Goal: Register for event/course

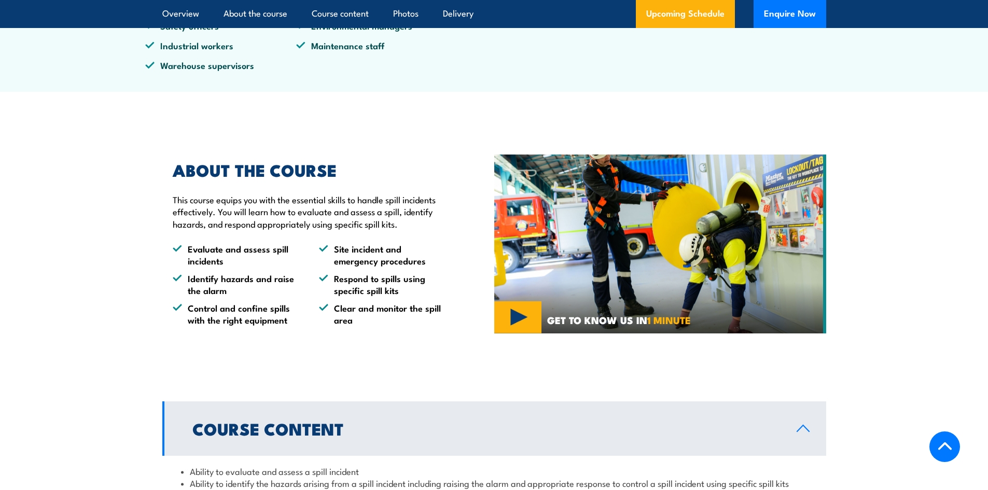
scroll to position [467, 0]
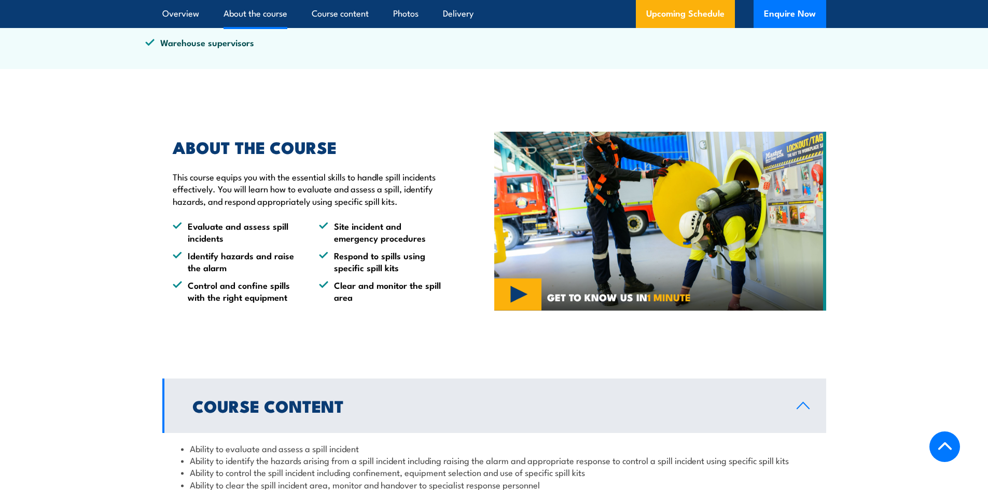
click at [521, 298] on img at bounding box center [660, 222] width 332 height 180
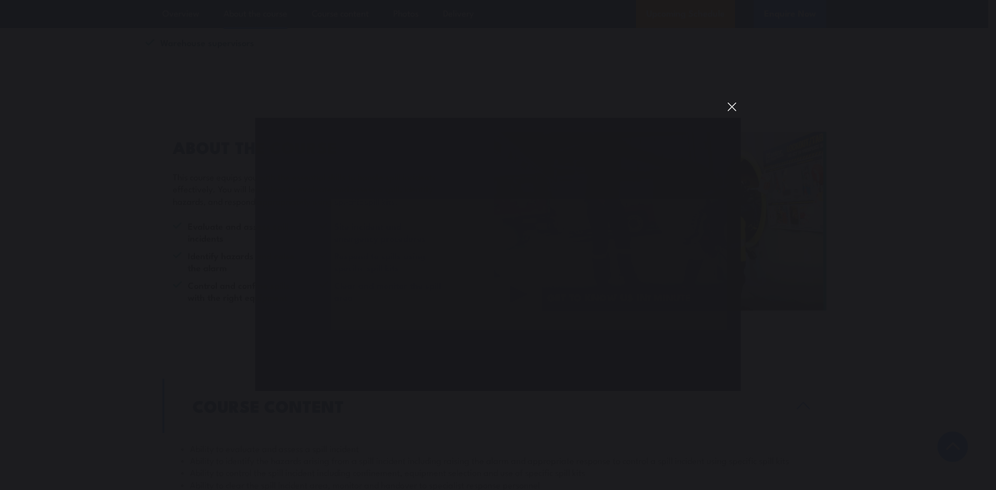
click at [732, 105] on button "You can close this modal content with the ESC key" at bounding box center [732, 107] width 18 height 18
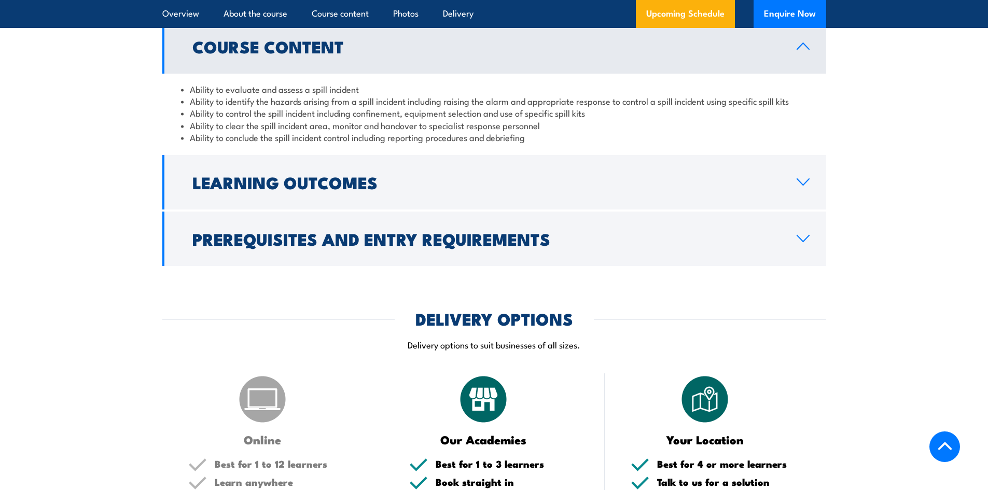
scroll to position [830, 0]
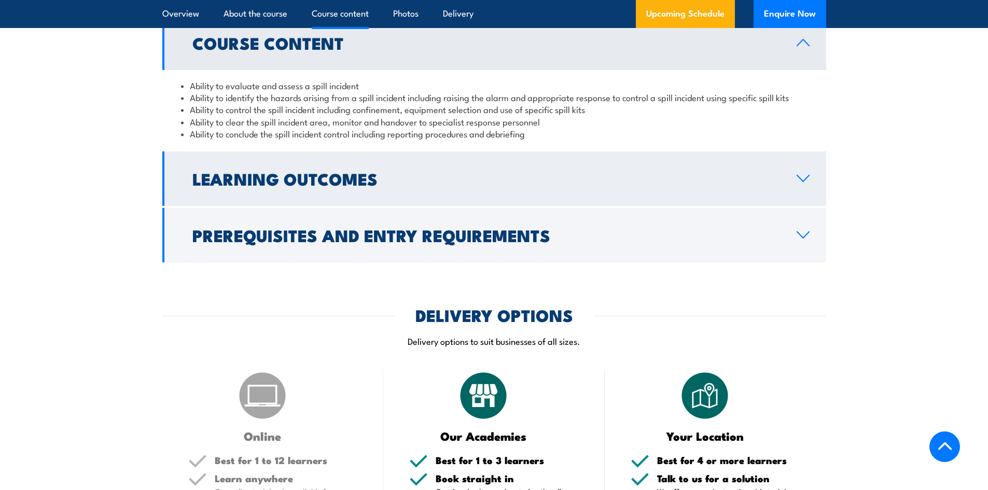
click at [358, 186] on h2 "Learning Outcomes" at bounding box center [486, 178] width 588 height 15
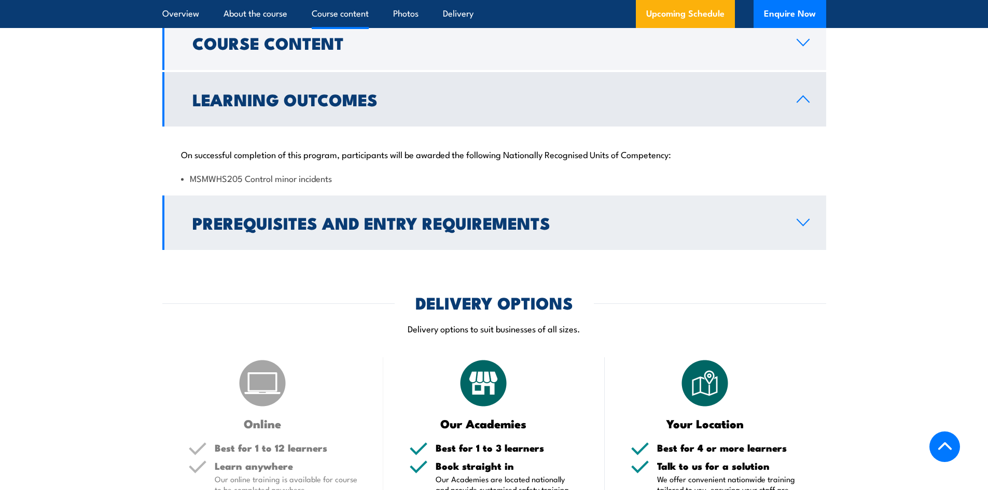
click at [348, 219] on h2 "Prerequisites and Entry Requirements" at bounding box center [486, 222] width 588 height 15
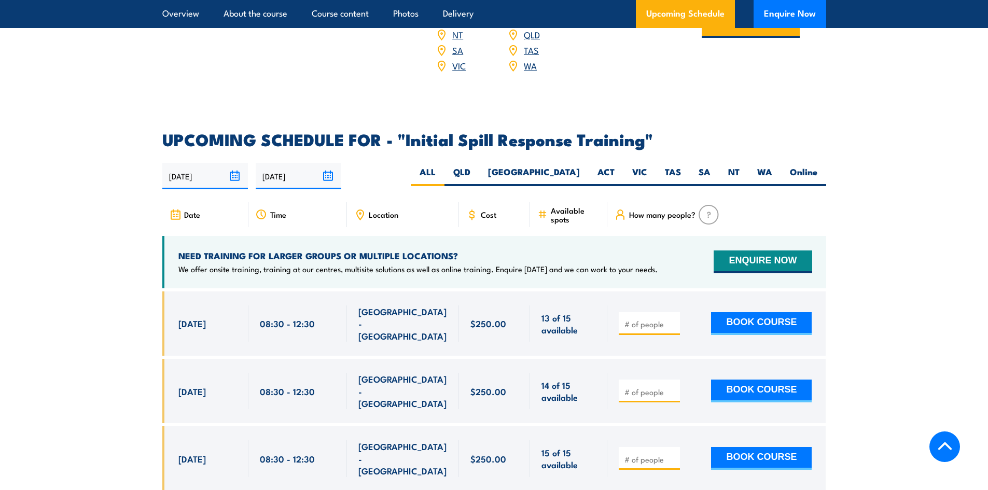
scroll to position [1504, 0]
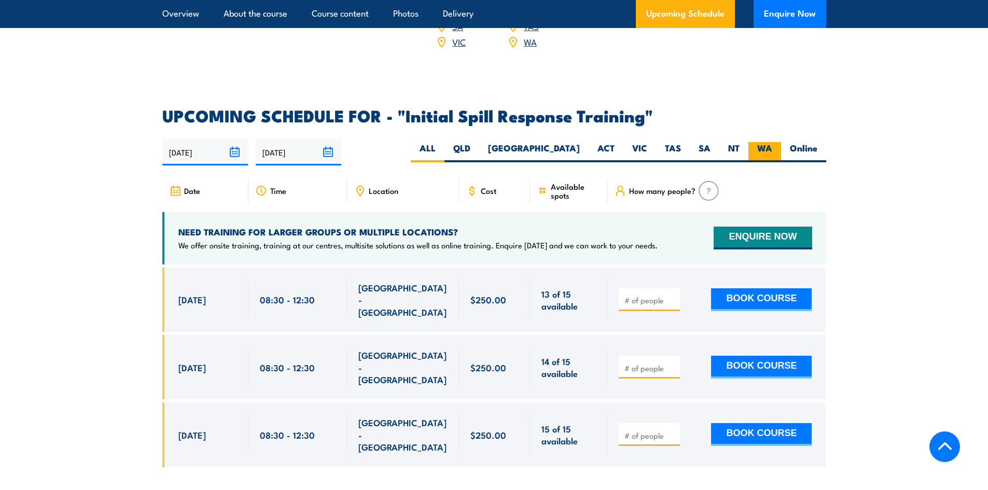
click at [772, 142] on label "WA" at bounding box center [765, 152] width 33 height 20
click at [772, 142] on input "WA" at bounding box center [775, 145] width 7 height 7
radio input "true"
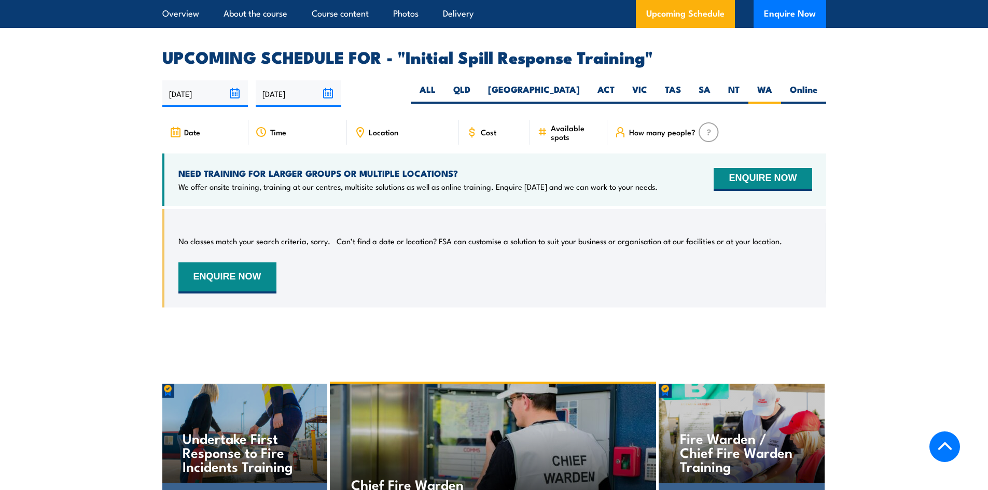
scroll to position [1485, 0]
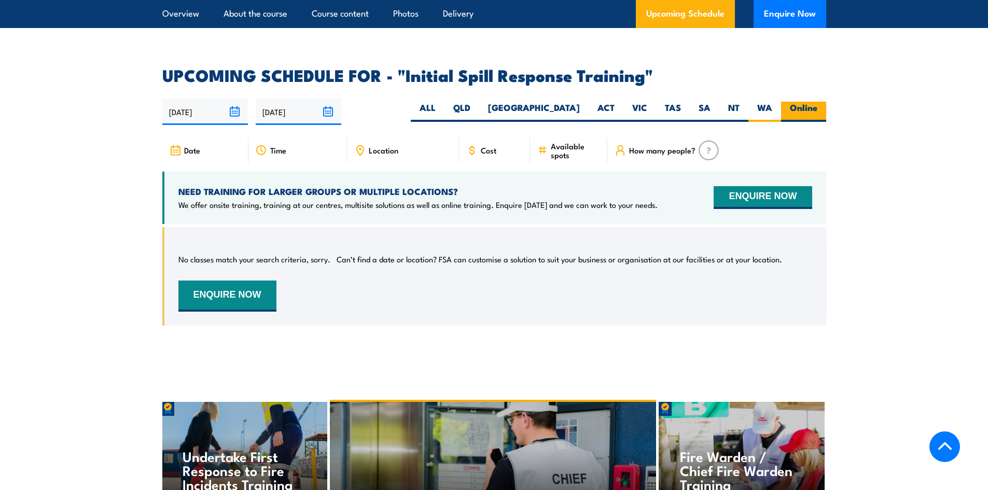
click at [811, 102] on label "Online" at bounding box center [803, 112] width 45 height 20
click at [818, 102] on input "Online" at bounding box center [821, 105] width 7 height 7
radio input "true"
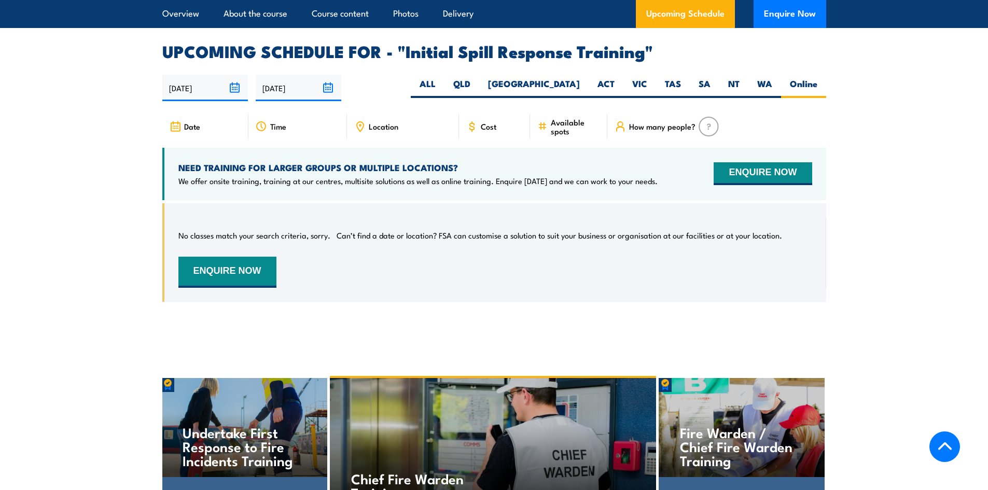
scroll to position [1485, 0]
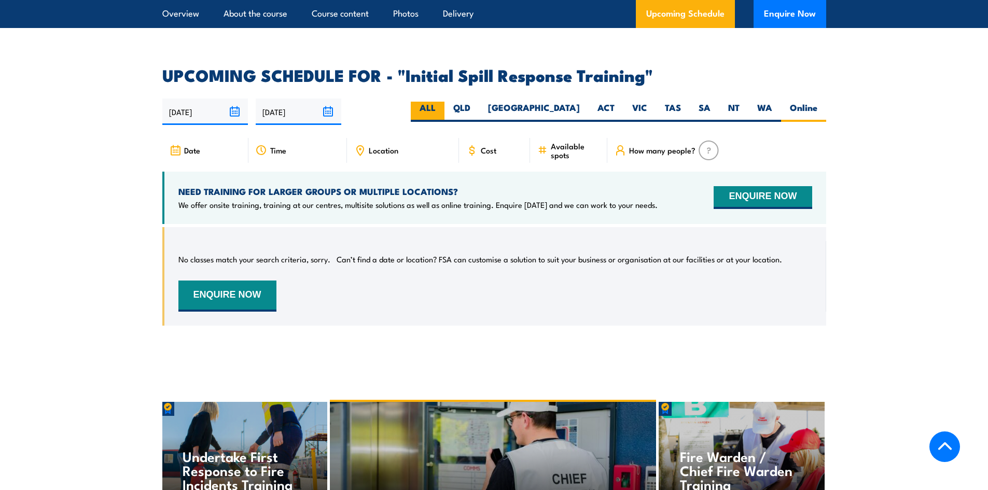
click at [445, 102] on label "ALL" at bounding box center [428, 112] width 34 height 20
click at [443, 102] on input "ALL" at bounding box center [439, 105] width 7 height 7
radio input "true"
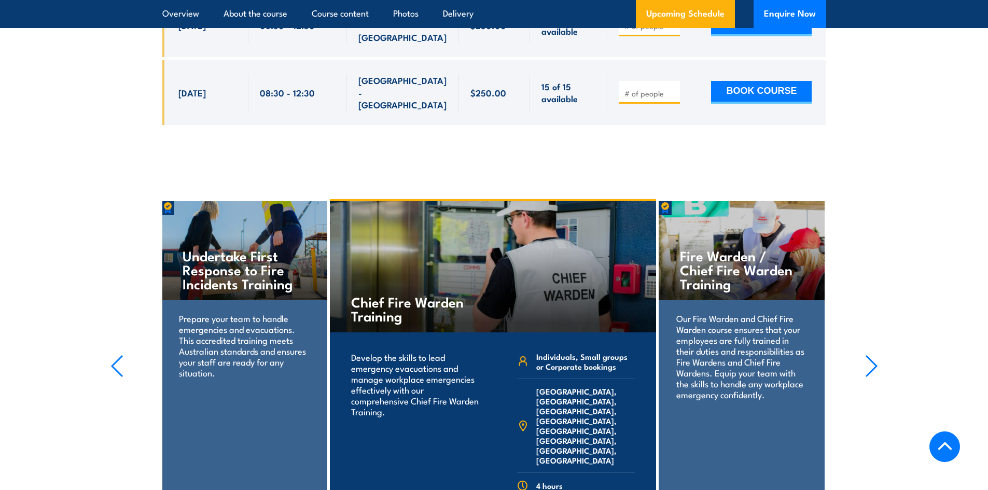
scroll to position [1848, 0]
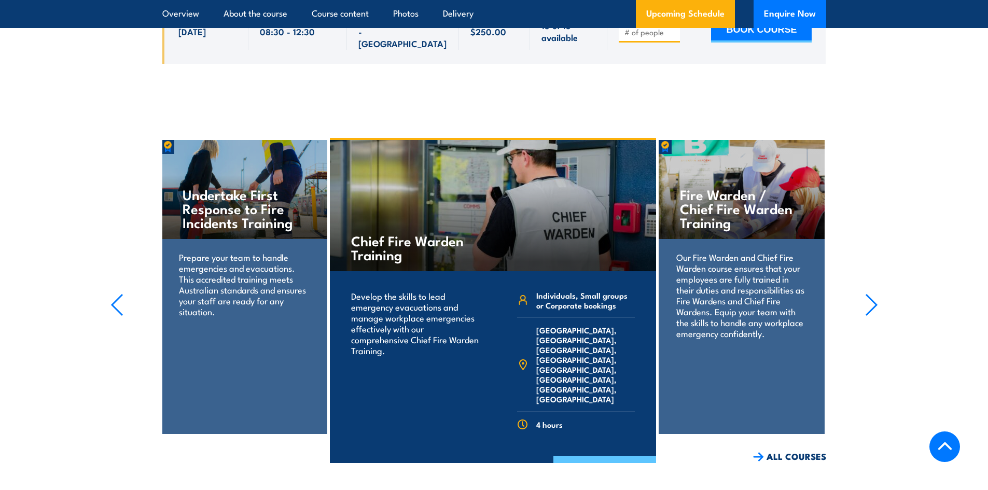
click at [563, 456] on link "COURSE DETAILS" at bounding box center [605, 469] width 103 height 27
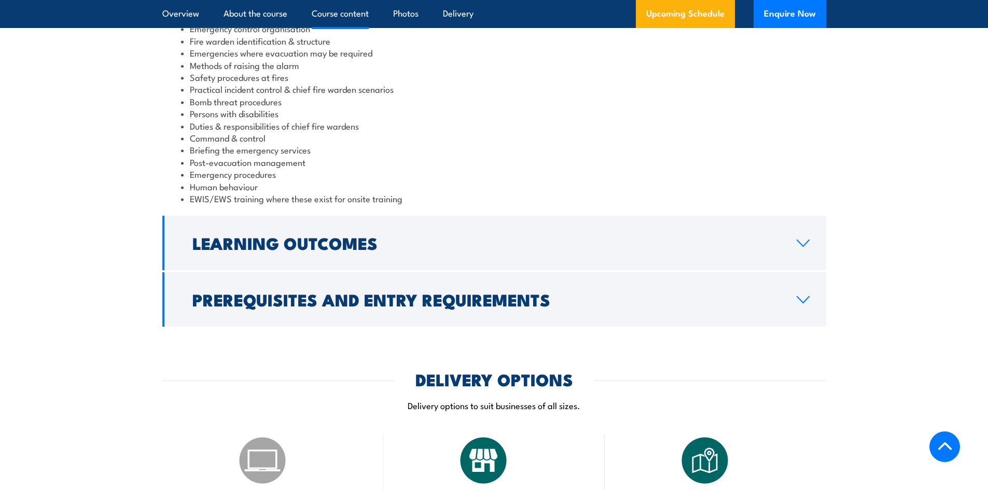
scroll to position [1089, 0]
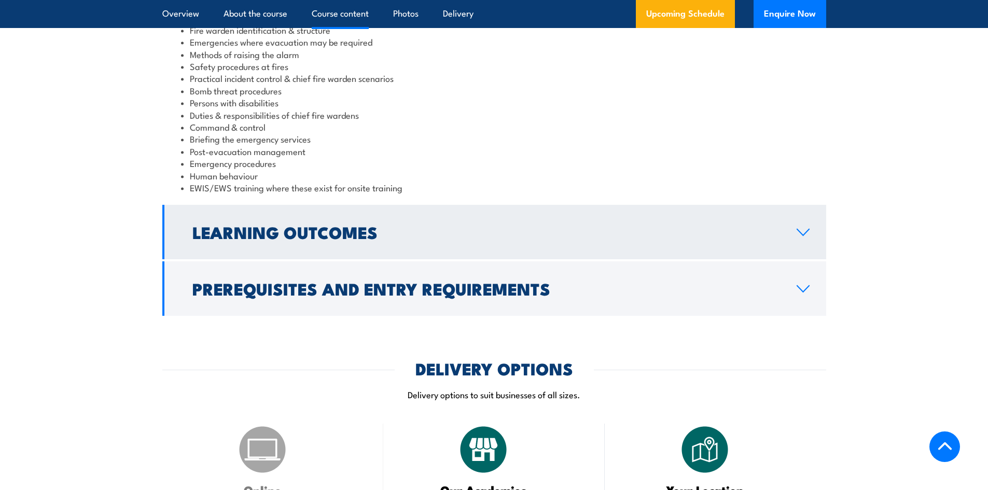
click at [609, 242] on link "Learning Outcomes" at bounding box center [494, 232] width 664 height 54
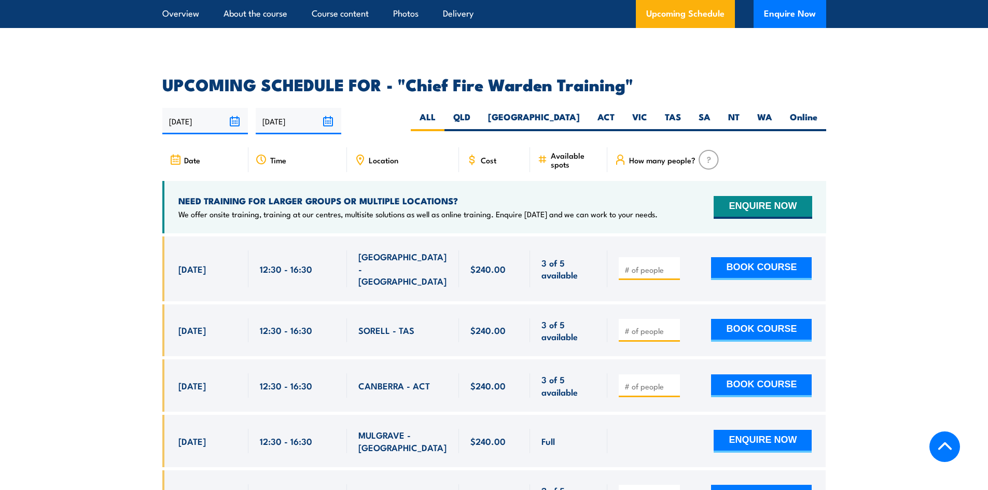
scroll to position [1648, 0]
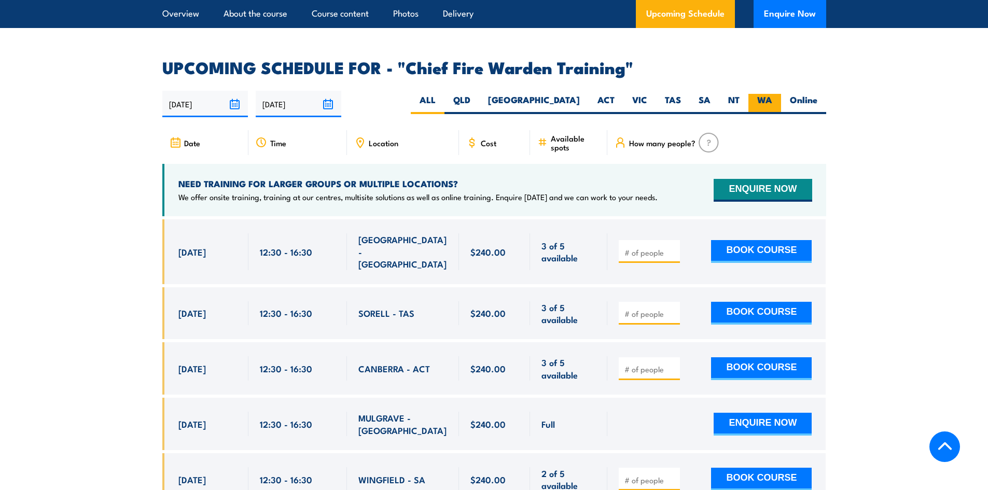
click at [753, 94] on label "WA" at bounding box center [765, 104] width 33 height 20
click at [772, 94] on input "WA" at bounding box center [775, 97] width 7 height 7
radio input "true"
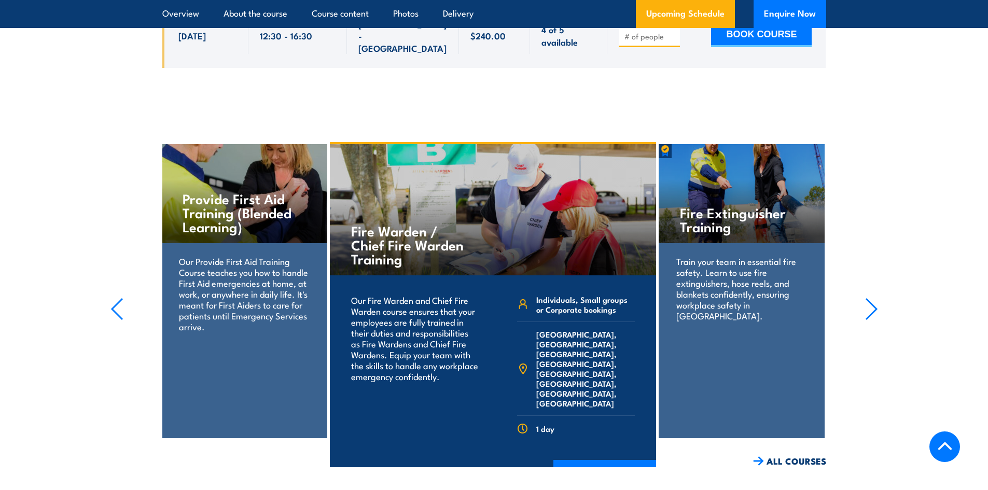
scroll to position [2317, 0]
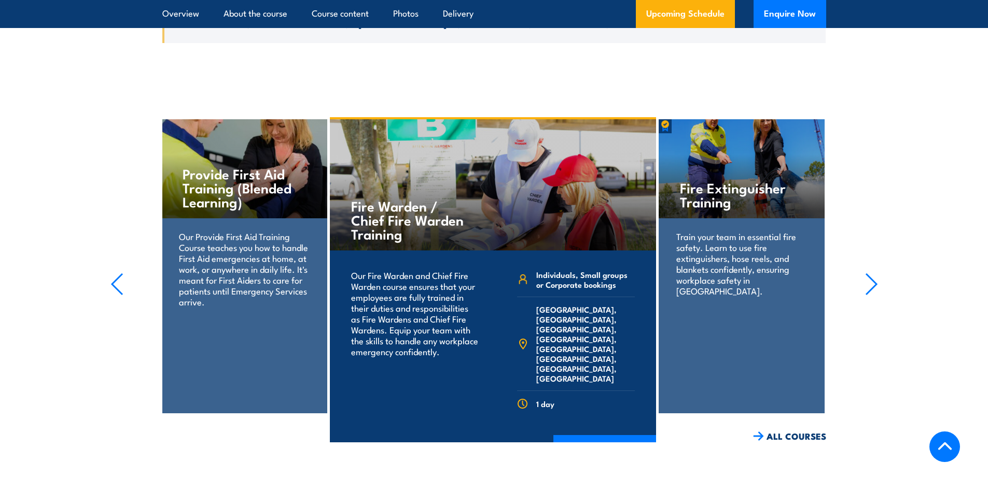
click at [878, 273] on icon "button" at bounding box center [871, 284] width 13 height 23
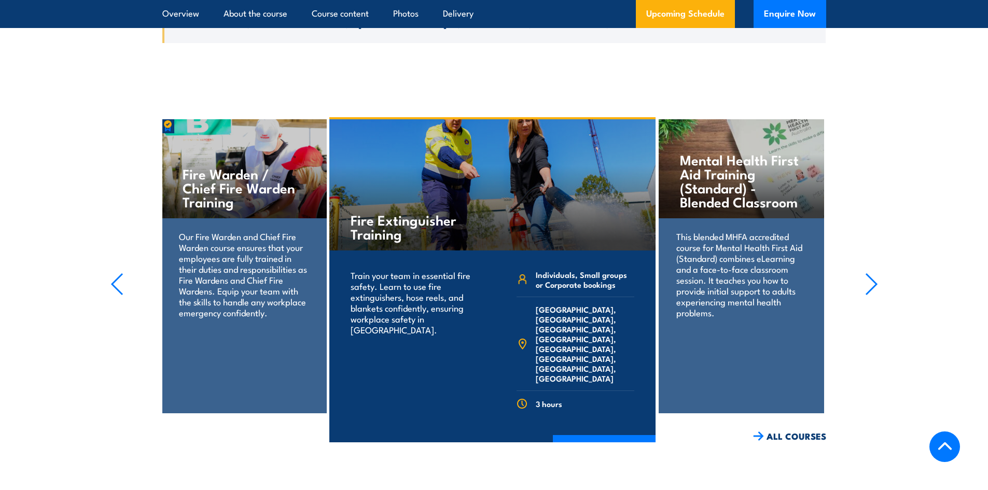
click at [878, 273] on icon "button" at bounding box center [871, 284] width 13 height 23
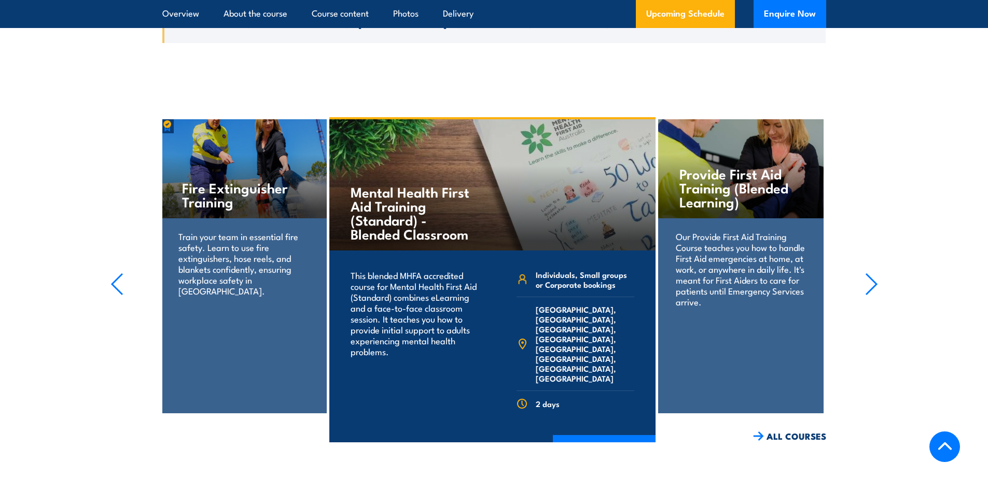
click at [878, 273] on icon "button" at bounding box center [871, 284] width 13 height 23
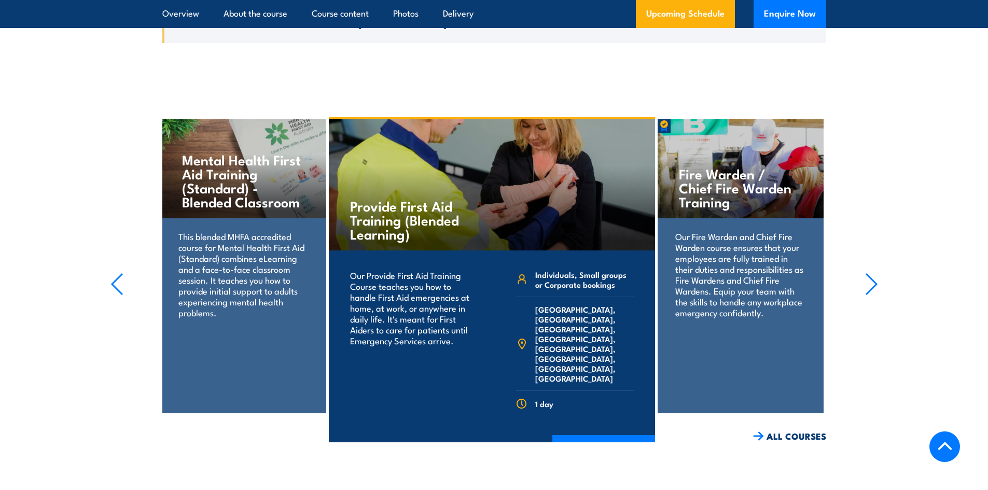
click at [878, 273] on icon "button" at bounding box center [871, 284] width 13 height 23
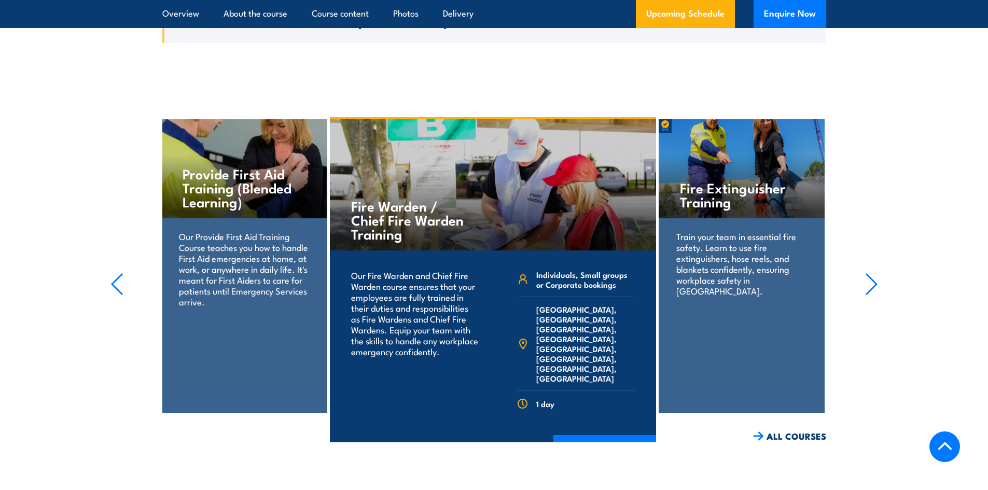
click at [878, 273] on icon "button" at bounding box center [871, 284] width 13 height 23
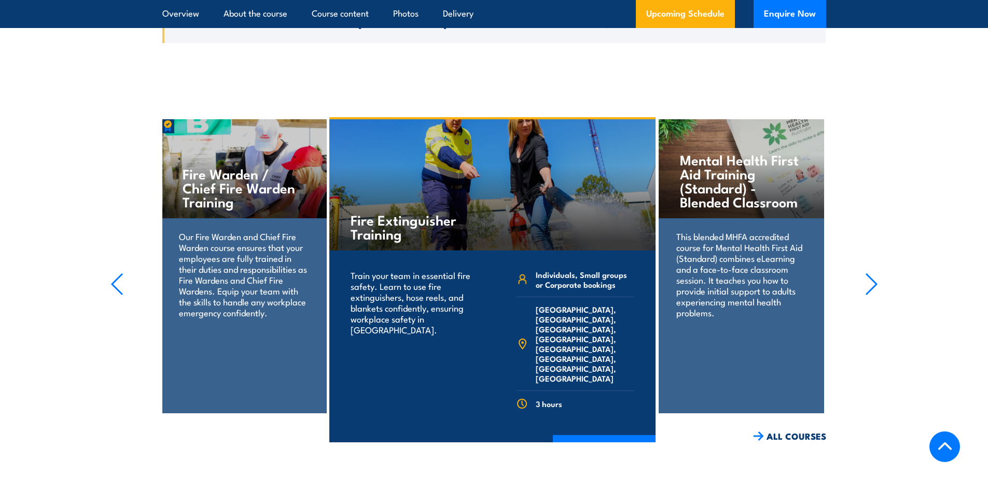
click at [878, 273] on icon "button" at bounding box center [871, 284] width 13 height 23
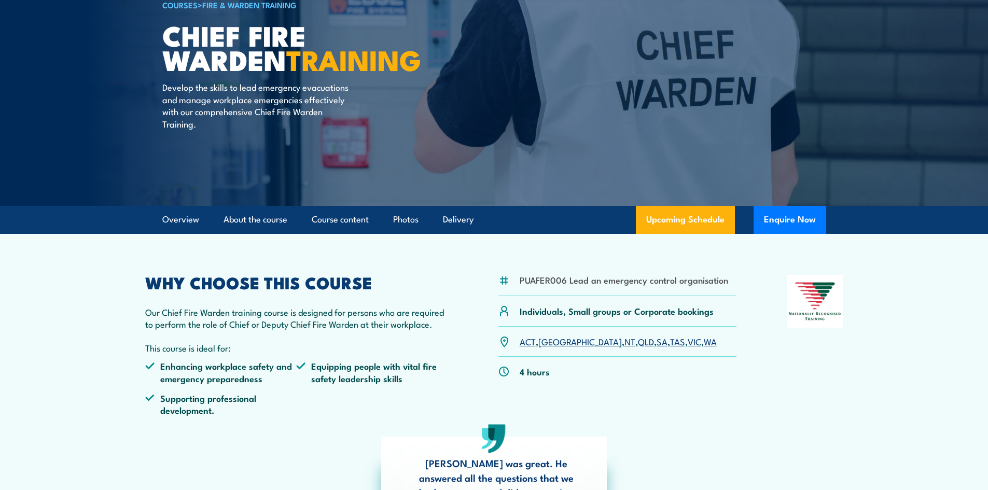
scroll to position [0, 0]
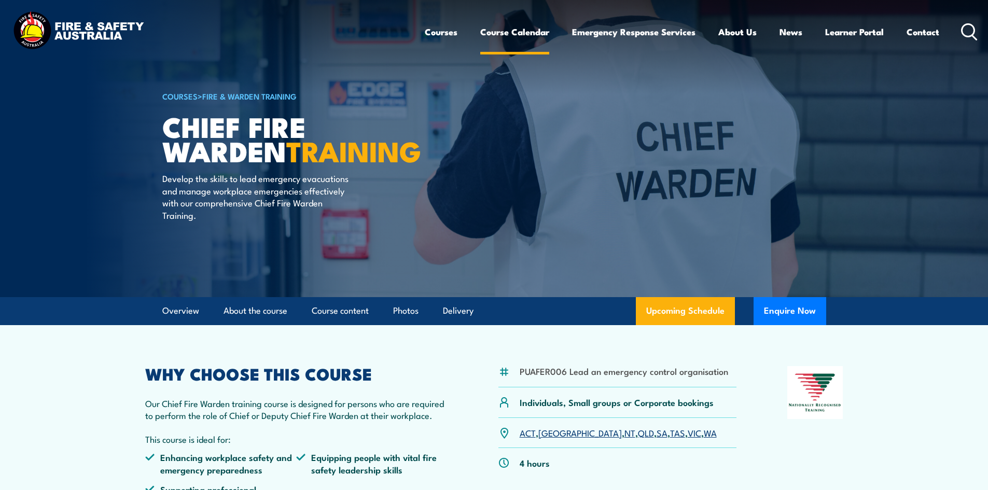
click at [505, 36] on link "Course Calendar" at bounding box center [514, 31] width 69 height 27
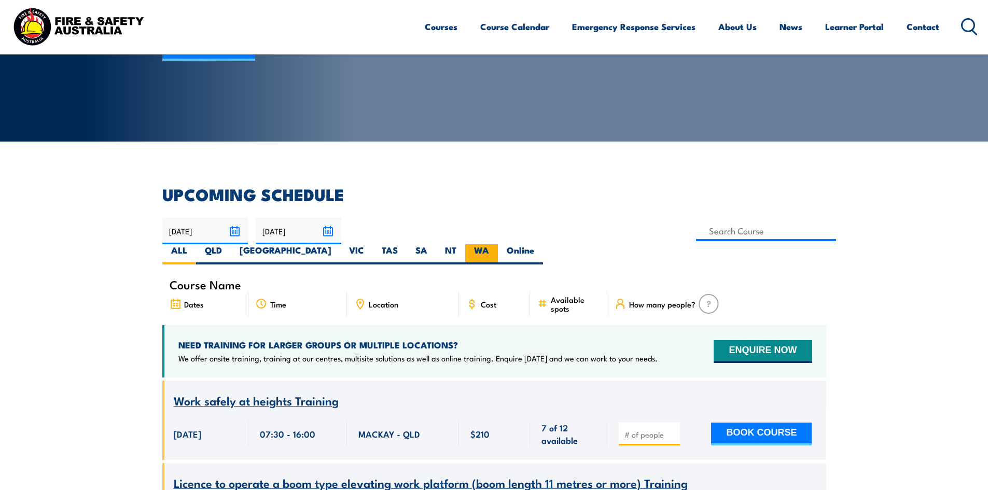
click at [498, 244] on label "WA" at bounding box center [481, 254] width 33 height 20
click at [496, 244] on input "WA" at bounding box center [492, 247] width 7 height 7
radio input "true"
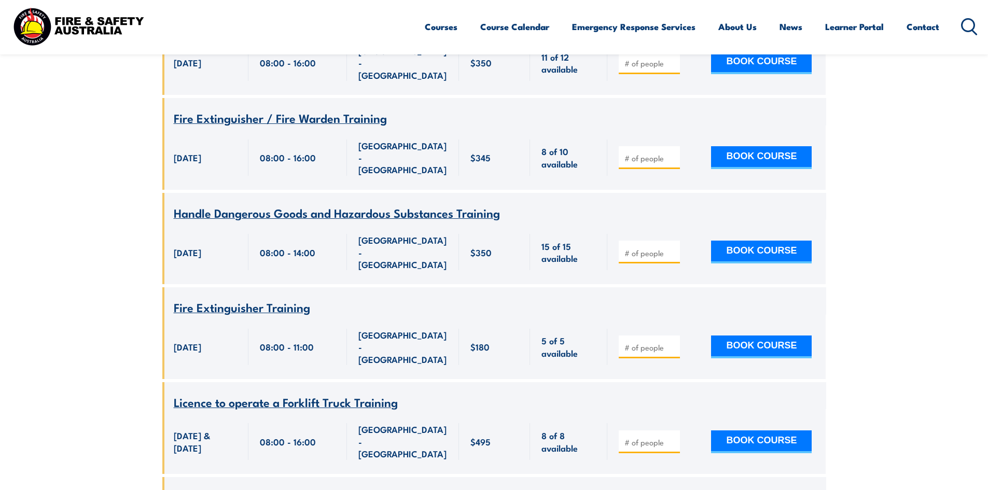
scroll to position [3974, 0]
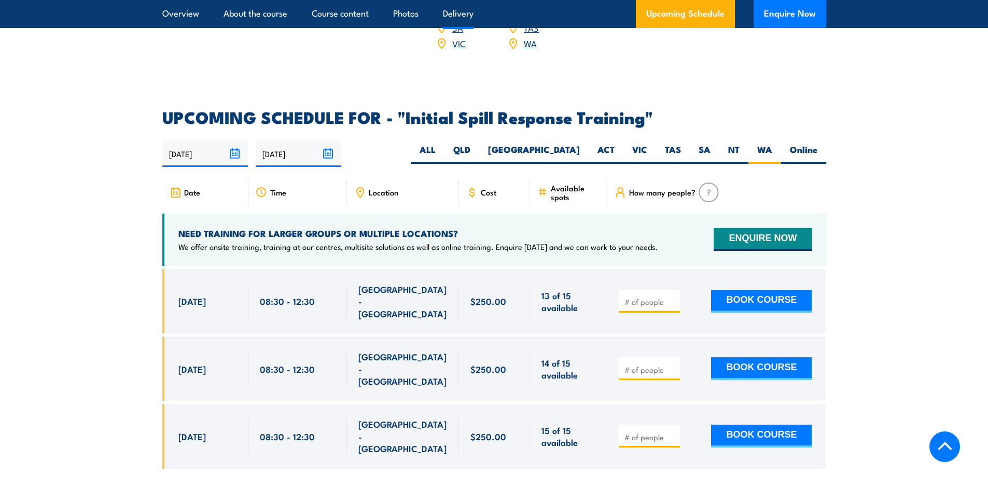
scroll to position [1504, 0]
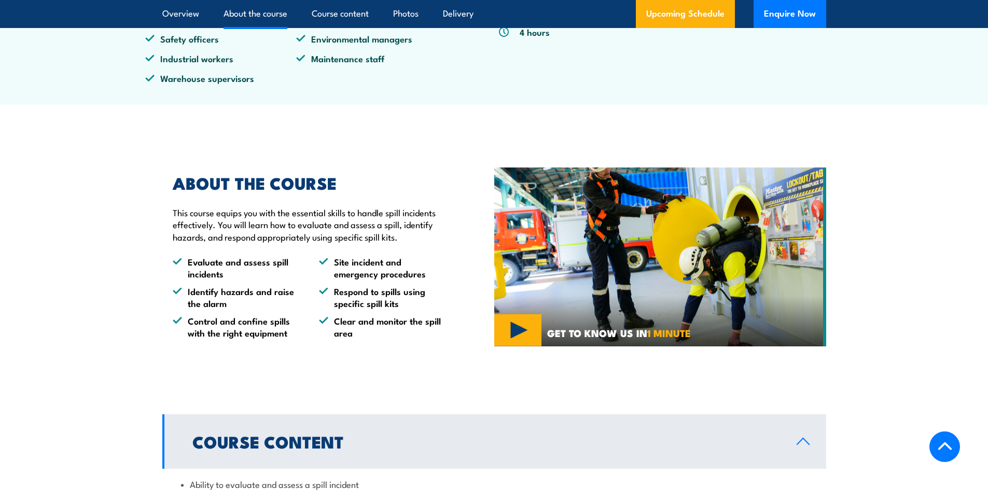
scroll to position [467, 0]
